Goal: Information Seeking & Learning: Understand process/instructions

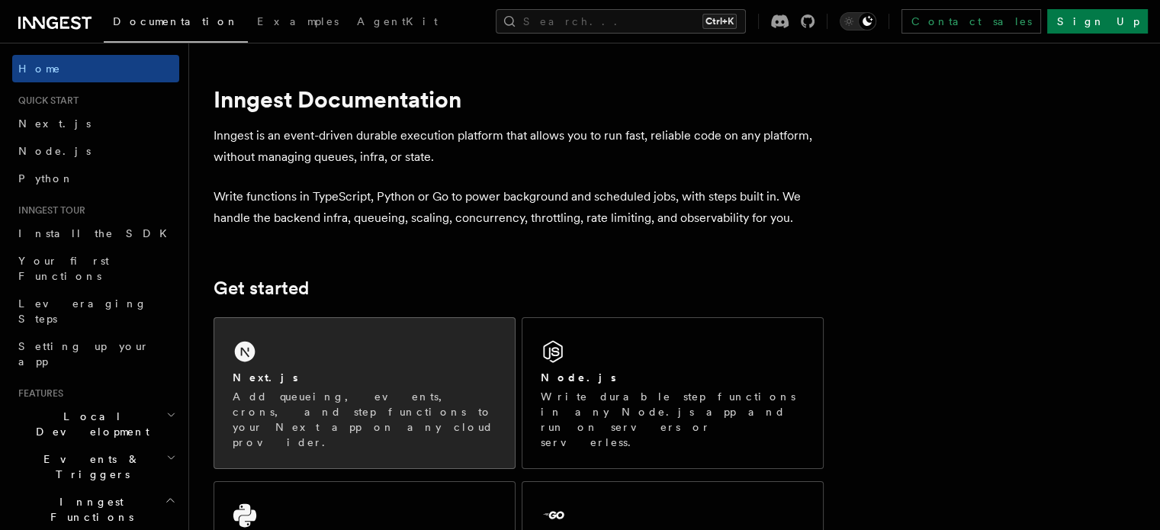
click at [392, 381] on div "Next.js" at bounding box center [365, 378] width 264 height 16
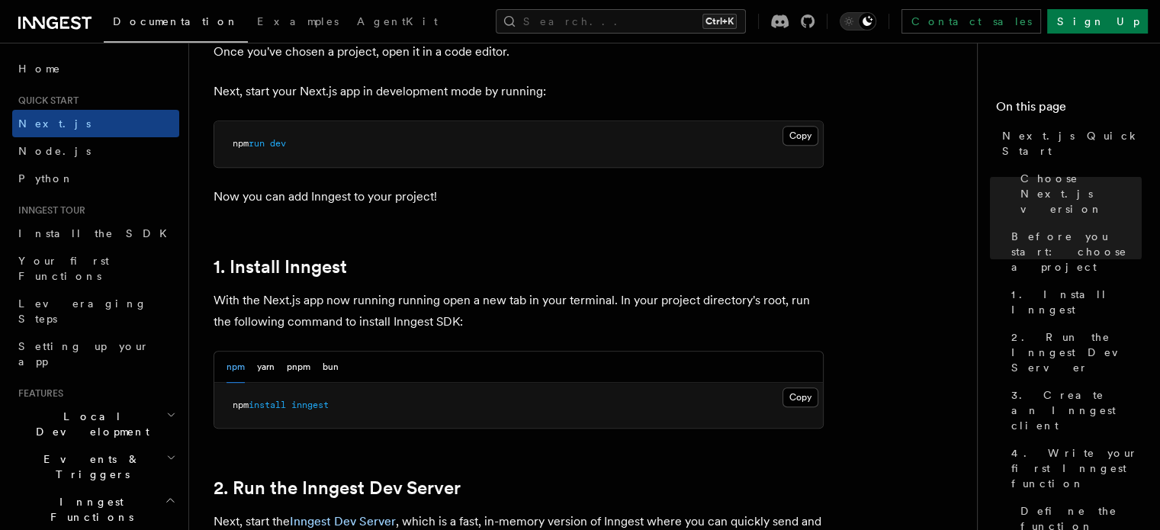
scroll to position [655, 0]
click at [803, 391] on button "Copy Copied" at bounding box center [801, 397] width 36 height 20
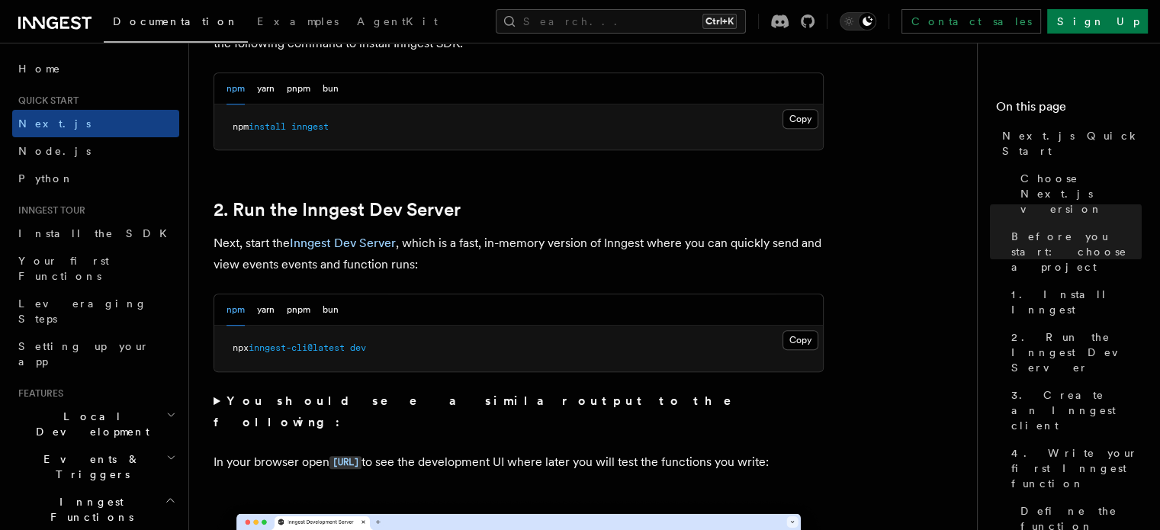
scroll to position [934, 0]
click at [794, 335] on button "Copy Copied" at bounding box center [801, 340] width 36 height 20
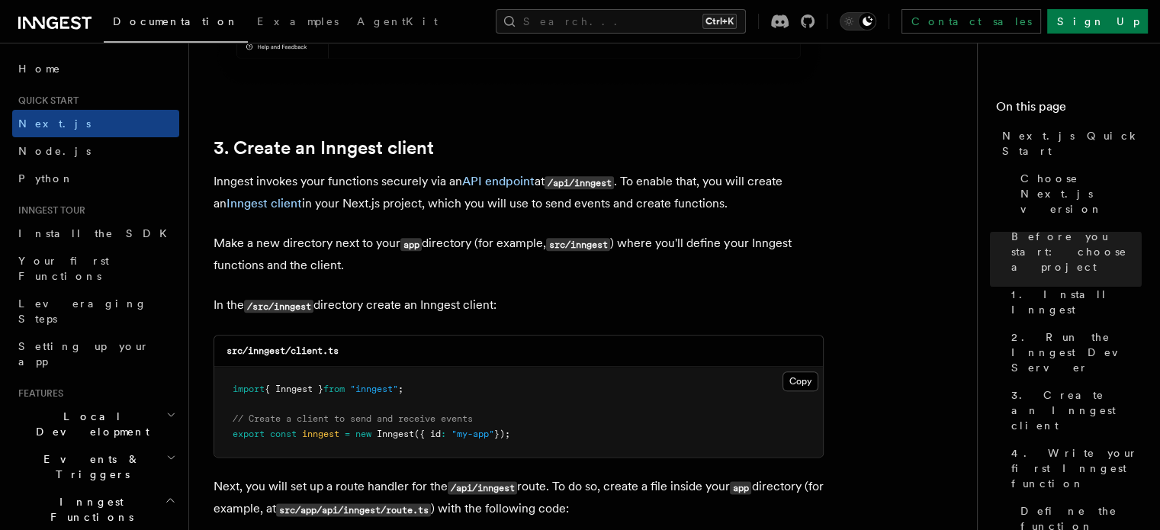
scroll to position [1726, 0]
click at [801, 376] on button "Copy Copied" at bounding box center [801, 381] width 36 height 20
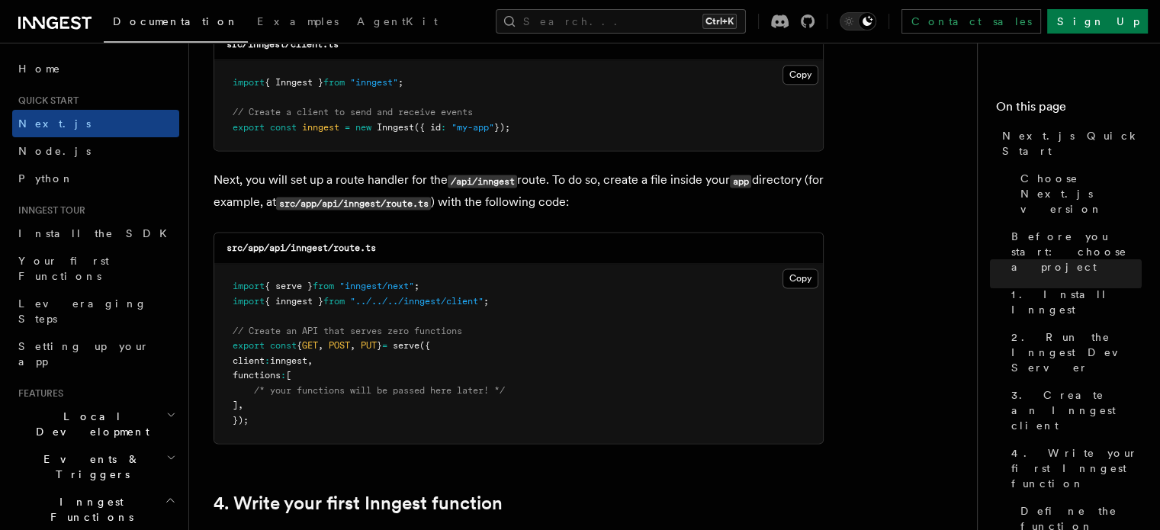
scroll to position [2041, 0]
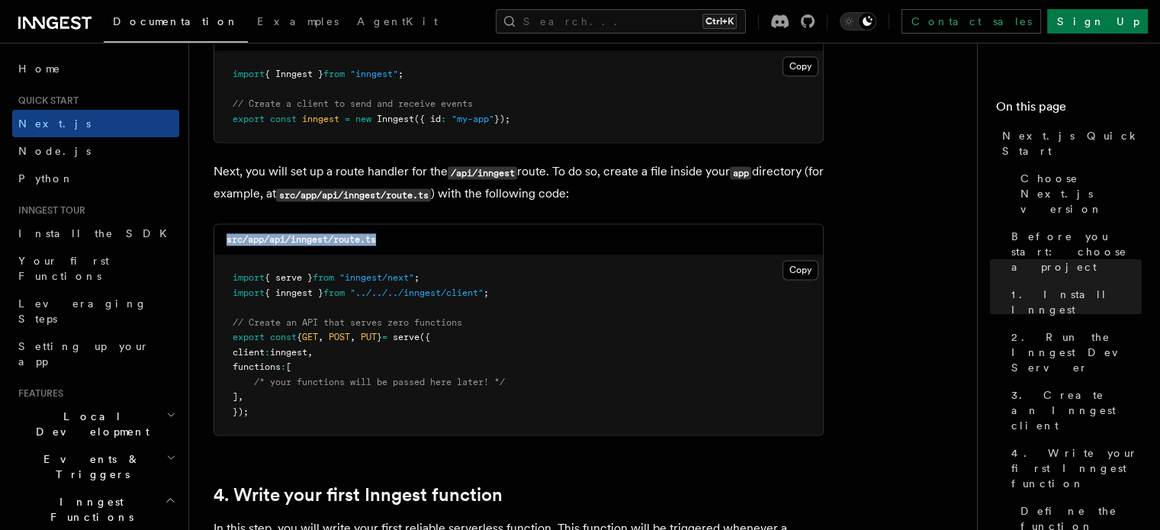
drag, startPoint x: 228, startPoint y: 243, endPoint x: 439, endPoint y: 231, distance: 211.6
click at [439, 231] on div "src/app/api/inngest/route.ts" at bounding box center [518, 239] width 609 height 31
copy code "src/app/api/inngest/route.ts"
click at [803, 271] on button "Copy Copied" at bounding box center [801, 270] width 36 height 20
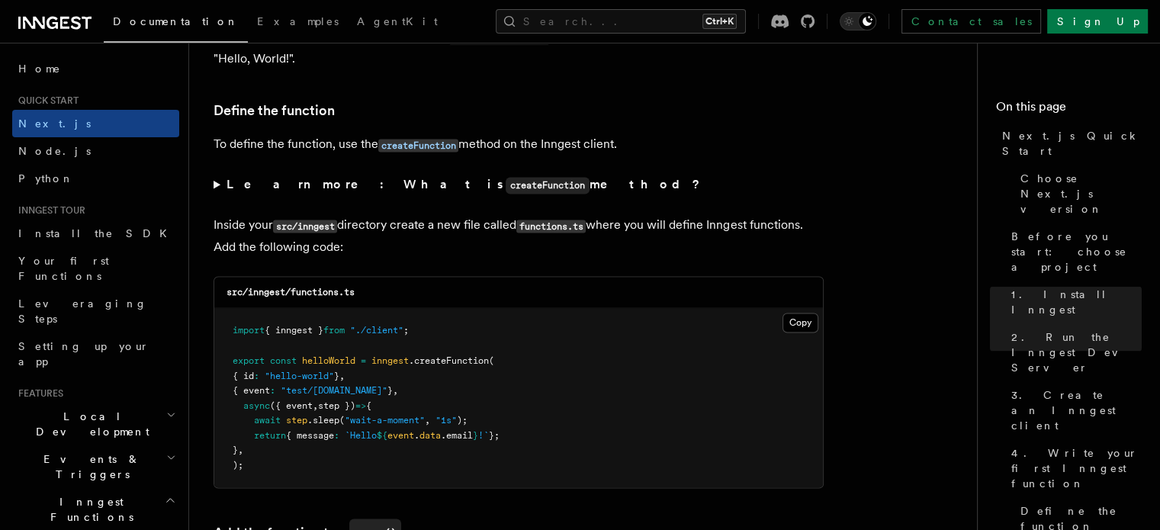
scroll to position [2556, 0]
click at [793, 316] on button "Copy Copied" at bounding box center [801, 321] width 36 height 20
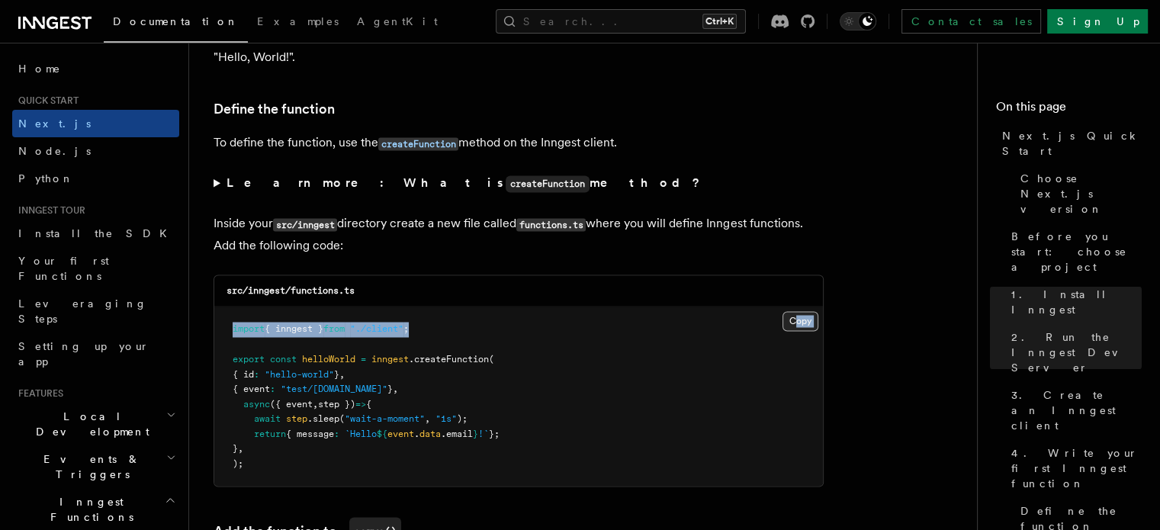
click at [796, 317] on div "Copy Copied import { inngest } from "./client" ; export const helloWorld = inng…" at bounding box center [518, 396] width 609 height 179
click at [796, 317] on button "Copy Copied" at bounding box center [801, 321] width 36 height 20
click at [794, 323] on button "Copy Copied" at bounding box center [801, 321] width 36 height 20
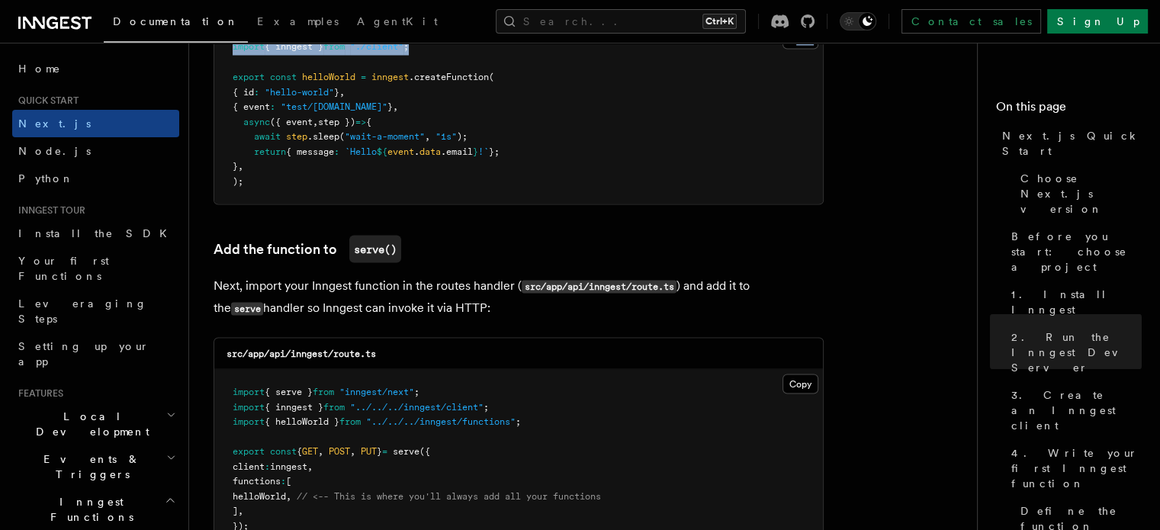
scroll to position [2841, 0]
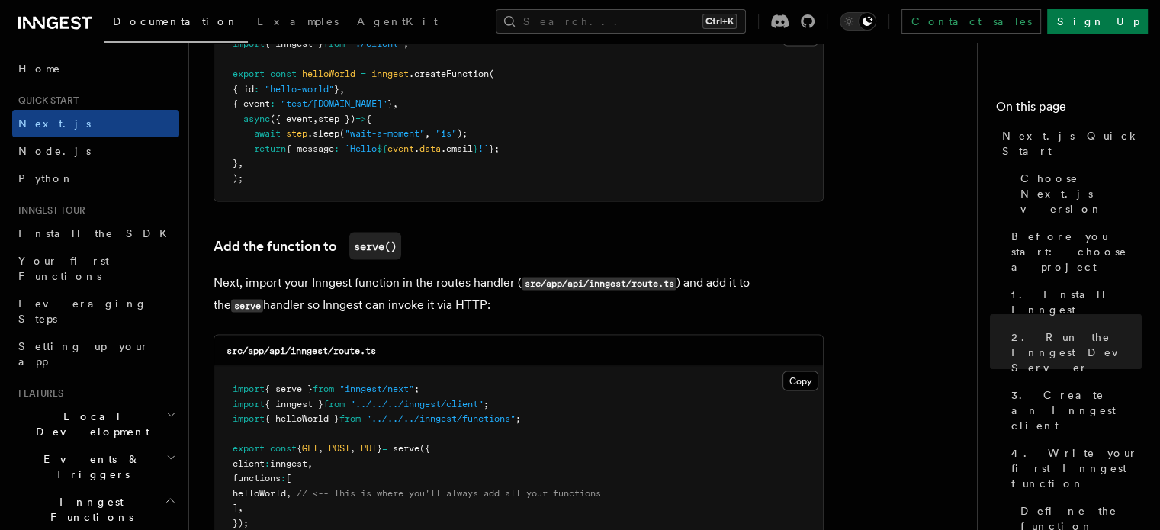
click at [625, 106] on pre "import { inngest } from "./client" ; export const helloWorld = inngest .createF…" at bounding box center [518, 110] width 609 height 179
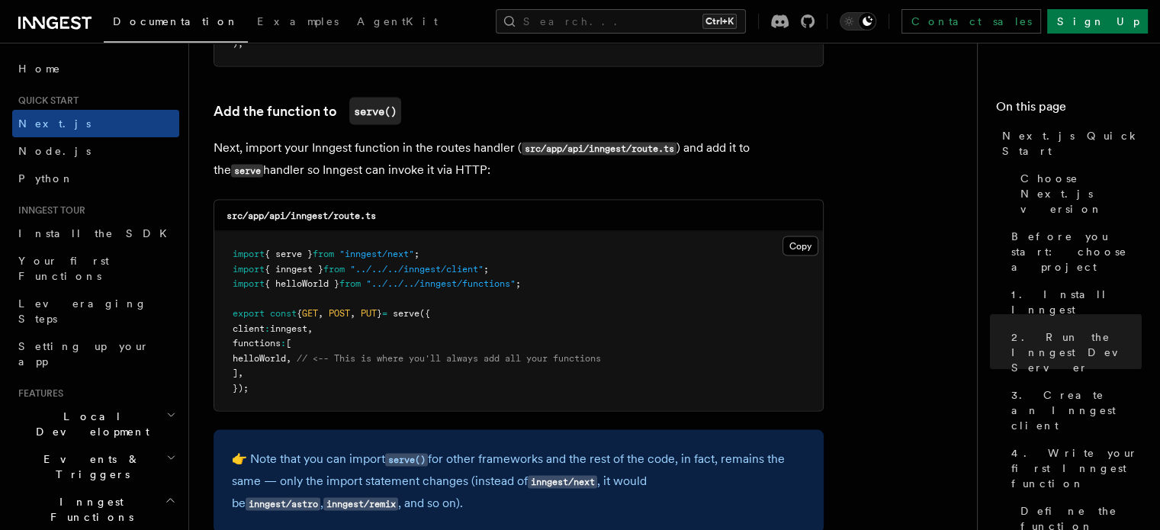
scroll to position [2975, 0]
click at [793, 243] on button "Copy Copied" at bounding box center [801, 247] width 36 height 20
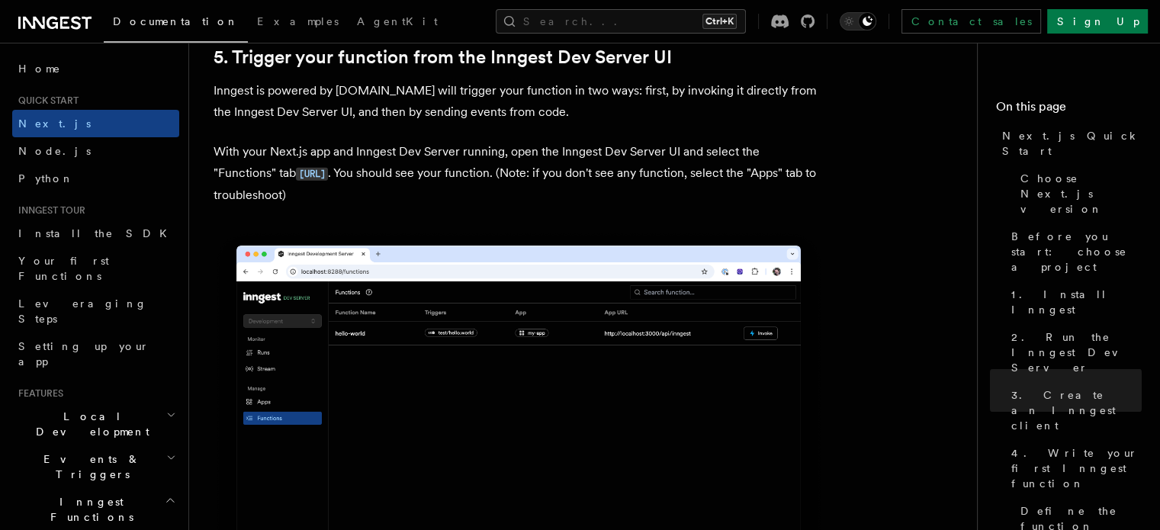
scroll to position [3551, 0]
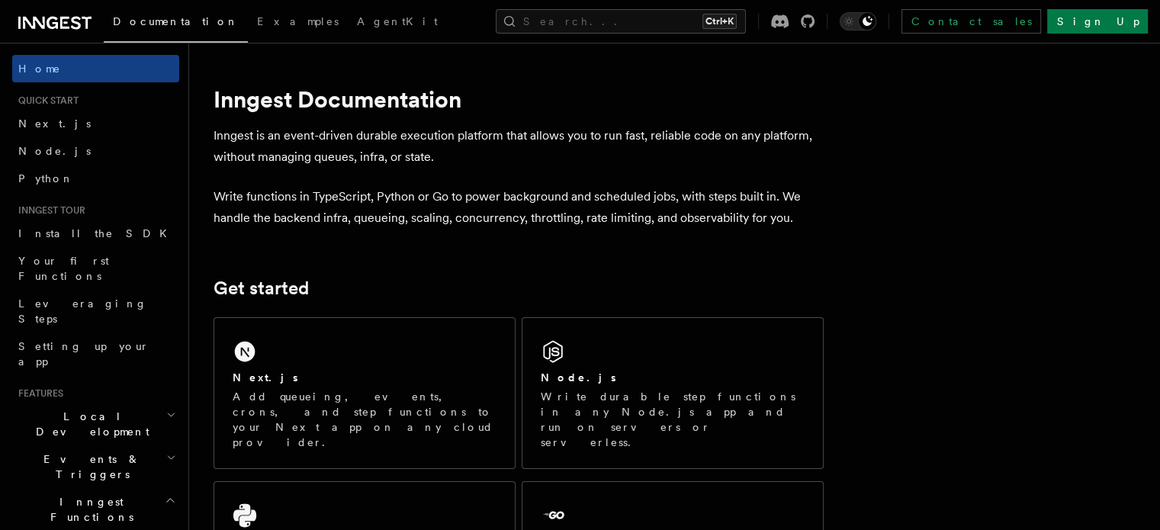
click at [451, 368] on div "Next.js Add queueing, events, crons, and step functions to your Next app on any…" at bounding box center [364, 393] width 301 height 150
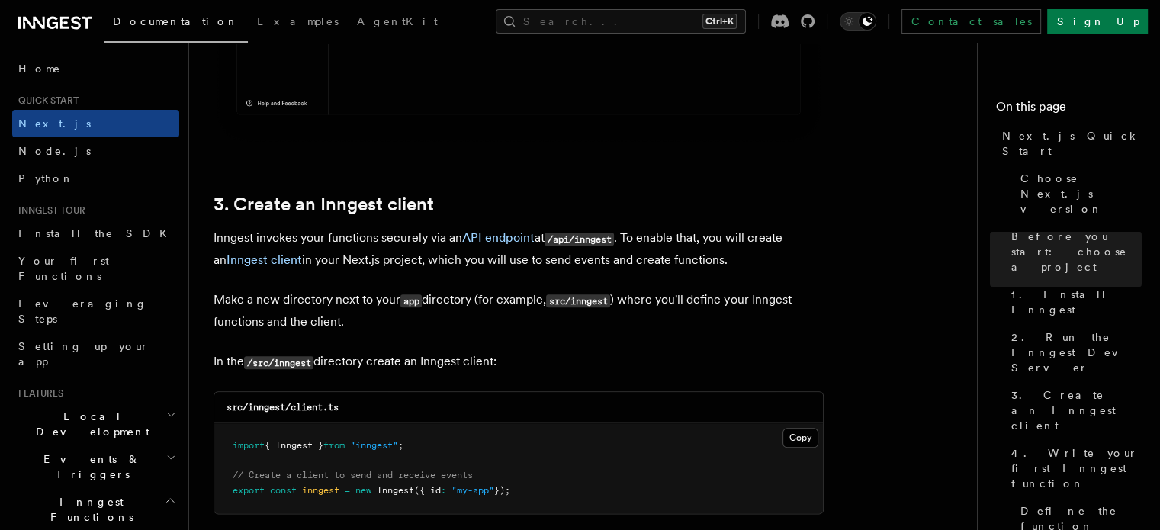
scroll to position [1672, 0]
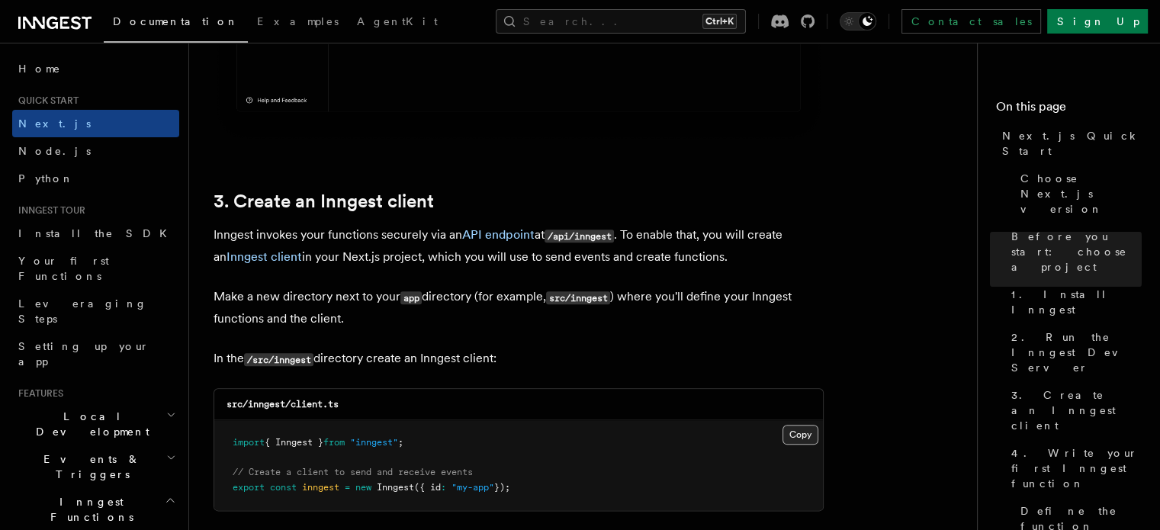
click at [792, 436] on button "Copy Copied" at bounding box center [801, 435] width 36 height 20
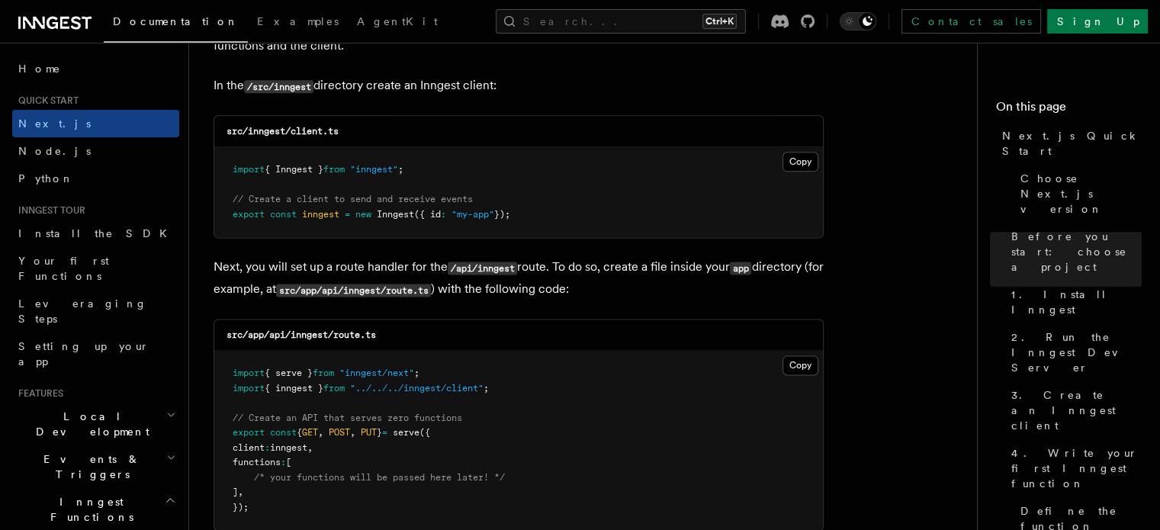
scroll to position [1950, 0]
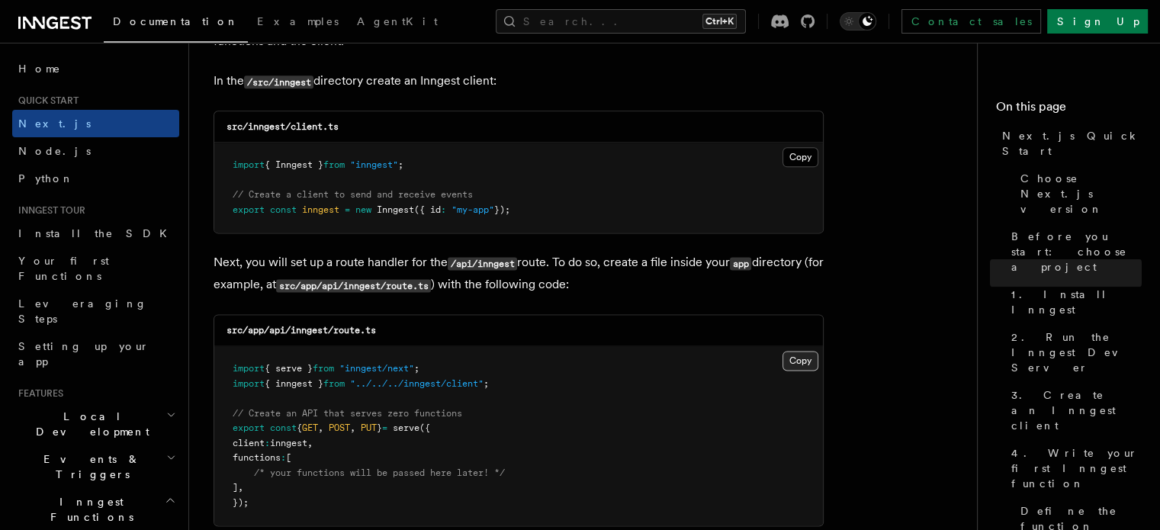
click at [800, 358] on button "Copy Copied" at bounding box center [801, 361] width 36 height 20
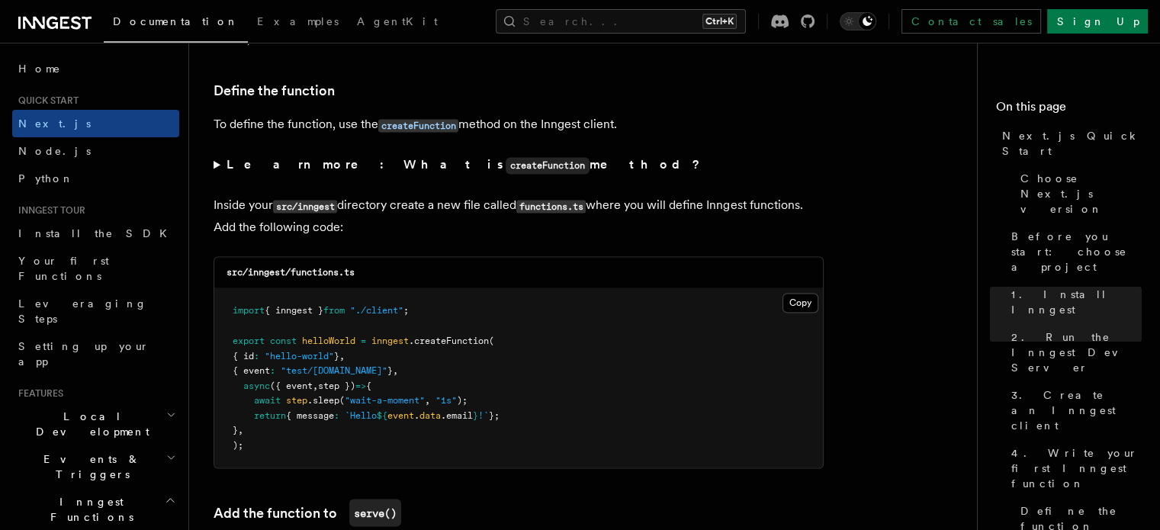
scroll to position [2630, 0]
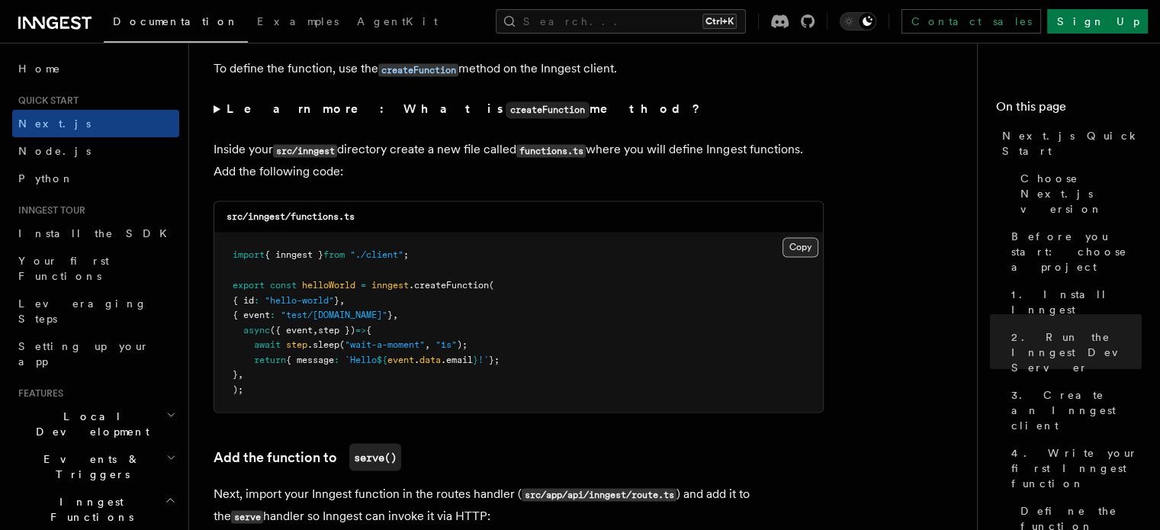
click at [791, 248] on button "Copy Copied" at bounding box center [801, 247] width 36 height 20
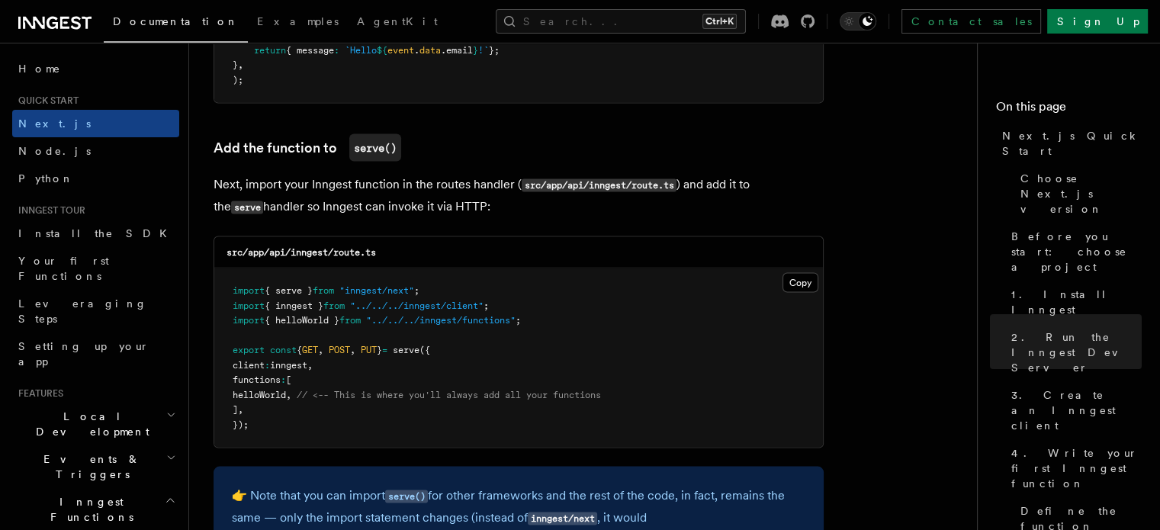
scroll to position [2941, 0]
